Goal: Book appointment/travel/reservation

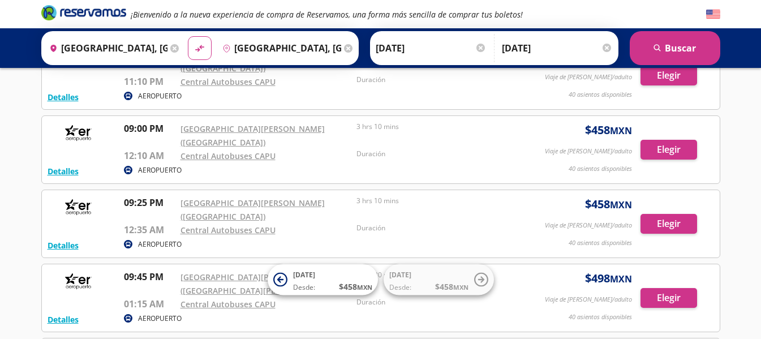
scroll to position [1772, 0]
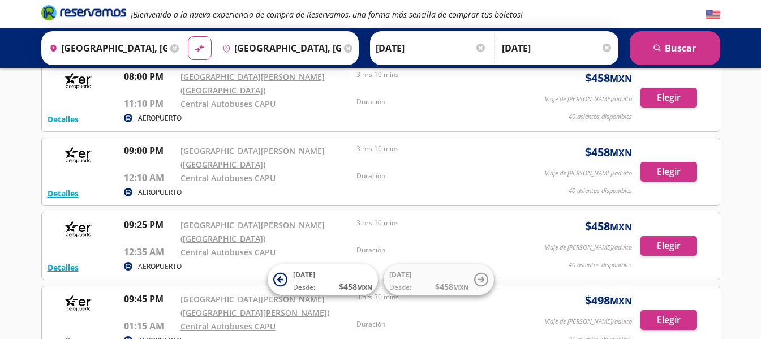
click at [146, 48] on input "[GEOGRAPHIC_DATA], [GEOGRAPHIC_DATA]" at bounding box center [106, 48] width 123 height 28
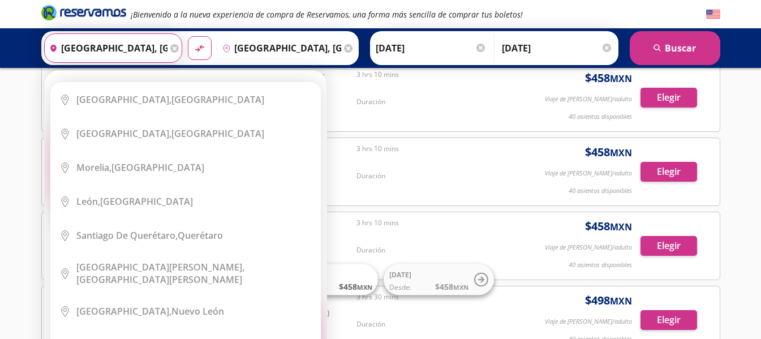
click at [130, 52] on input "Ciudad de México, Distrito Federal" at bounding box center [106, 48] width 123 height 28
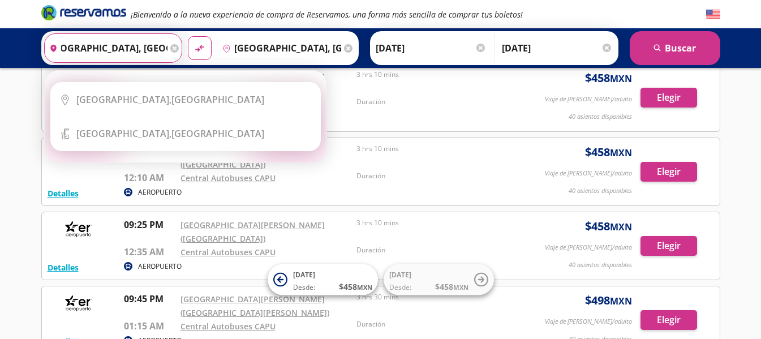
scroll to position [0, 68]
click at [188, 36] on button "material-symbols:compare-arrows-rounded" at bounding box center [200, 48] width 24 height 24
type input "Puebla, Puebla"
type input "Ciudad de México, Distrito Federal"
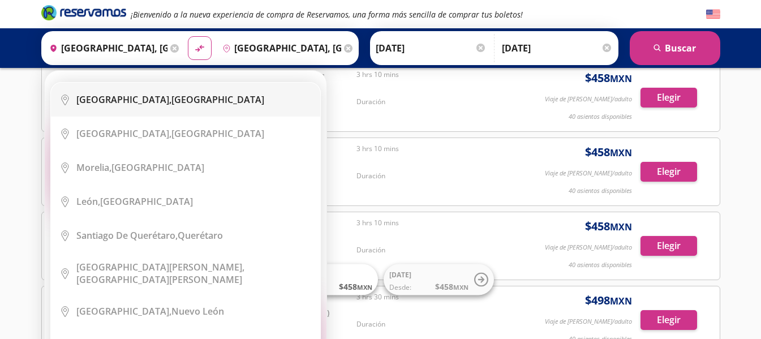
click at [138, 101] on b "Ciudad de México," at bounding box center [123, 99] width 95 height 12
type input "Ciudad de México, Distrito Federal"
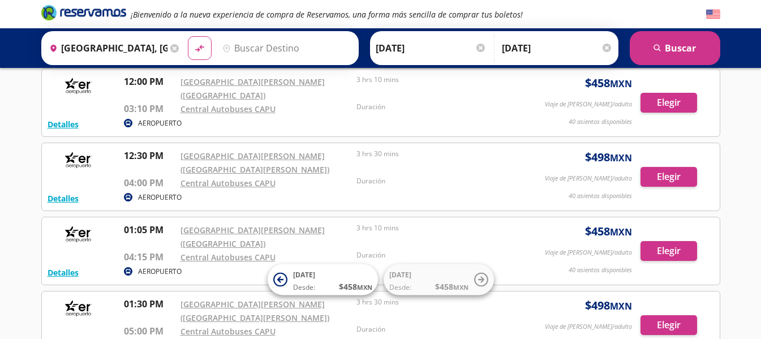
scroll to position [866, 0]
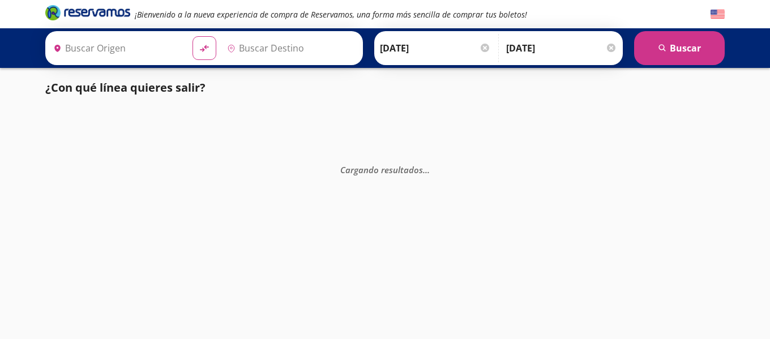
type input "Central Autobuses Capu, [GEOGRAPHIC_DATA]"
type input "Central del Sur (taxqueña), [GEOGRAPHIC_DATA]"
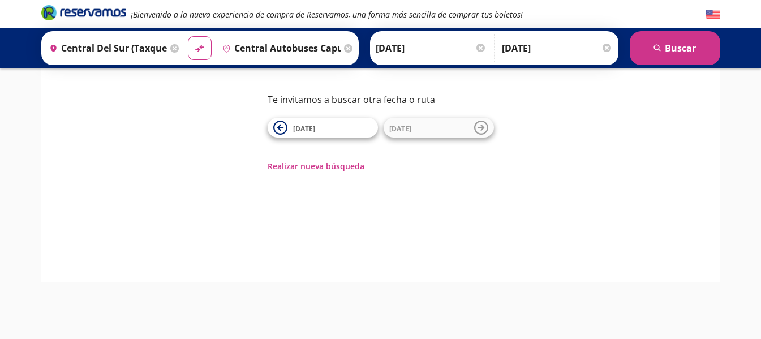
scroll to position [45, 0]
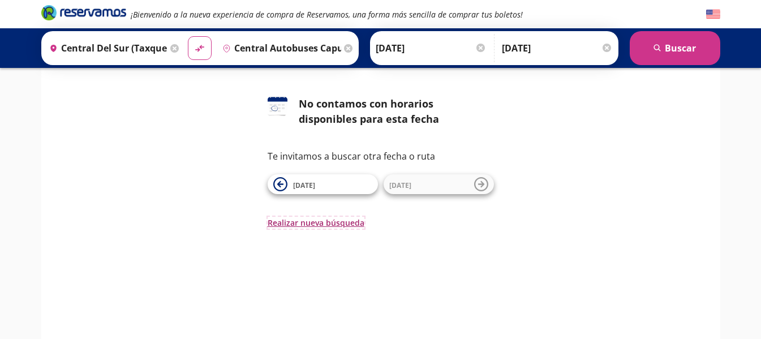
click at [345, 221] on button "Realizar nueva búsqueda" at bounding box center [316, 223] width 97 height 12
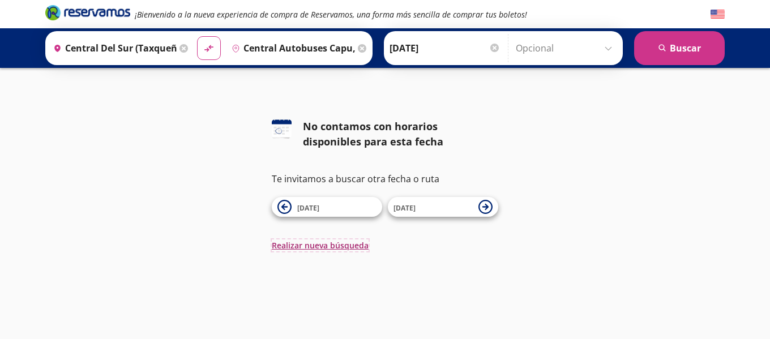
click at [318, 247] on button "Realizar nueva búsqueda" at bounding box center [320, 245] width 97 height 12
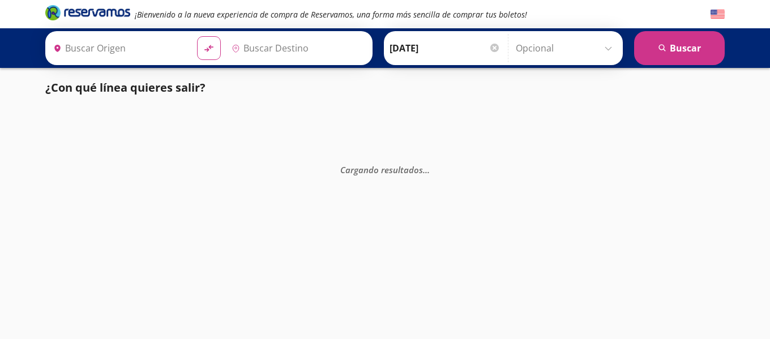
type input "[GEOGRAPHIC_DATA], [GEOGRAPHIC_DATA]"
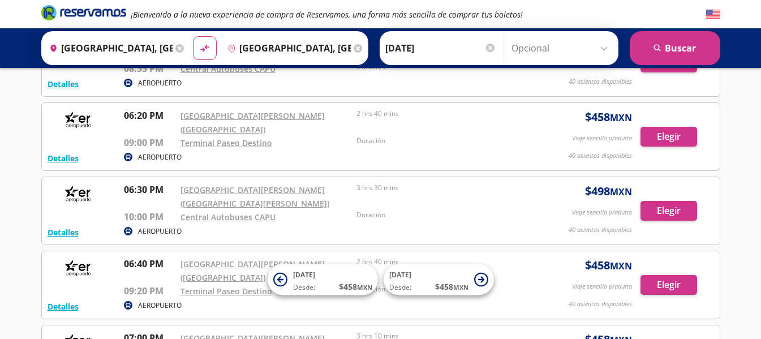
scroll to position [2548, 0]
